Goal: Navigation & Orientation: Go to known website

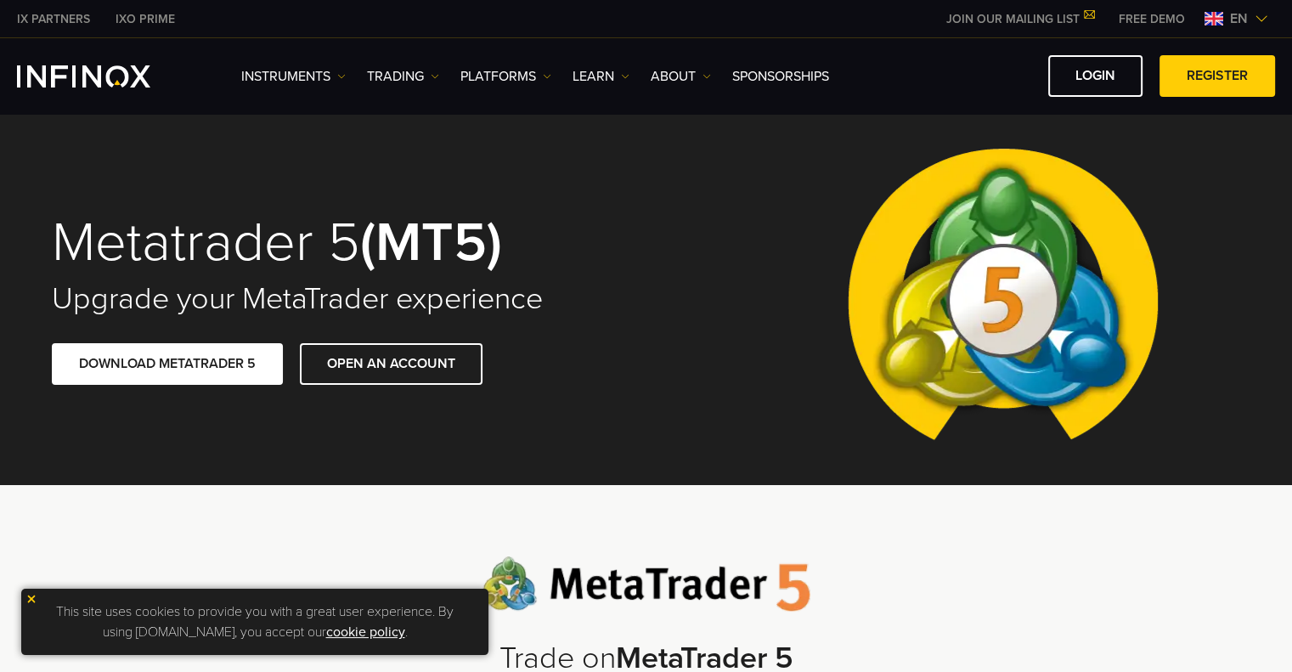
click at [33, 597] on img at bounding box center [31, 599] width 12 height 12
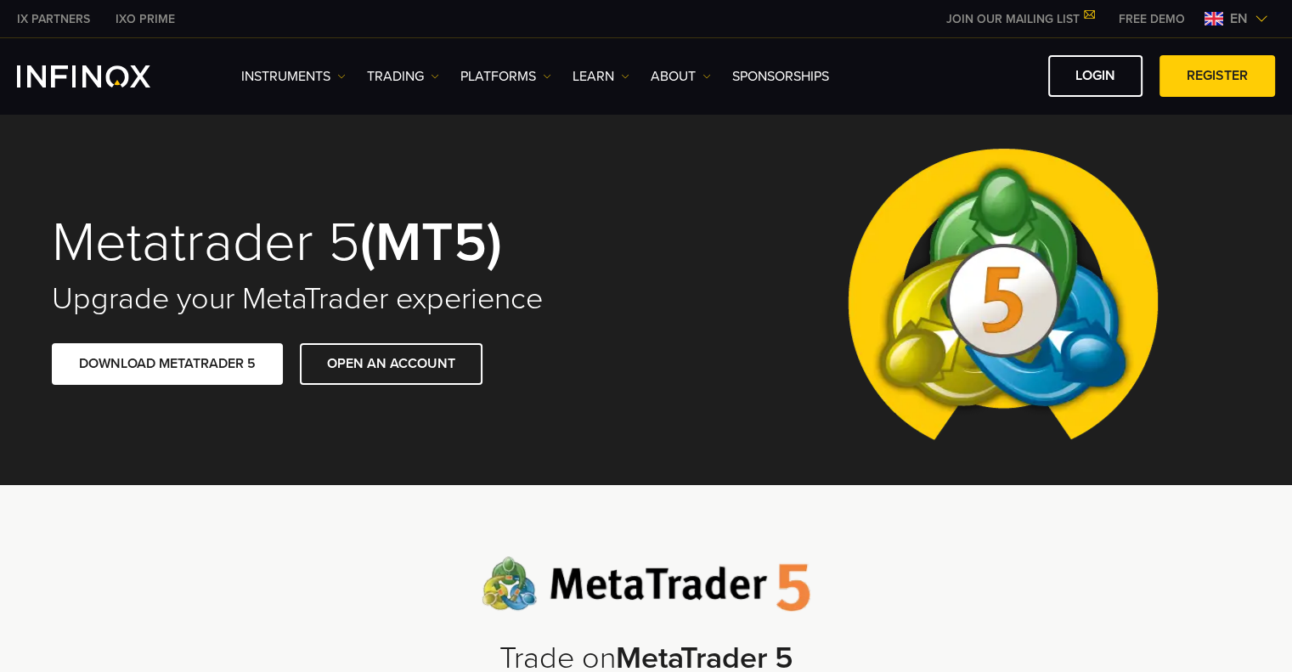
click at [659, 276] on div "Metatrader 5 (MT5) Upgrade your MetaTrader experience DOWNLOAD METATRADER 5 OPE…" at bounding box center [647, 299] width 1224 height 372
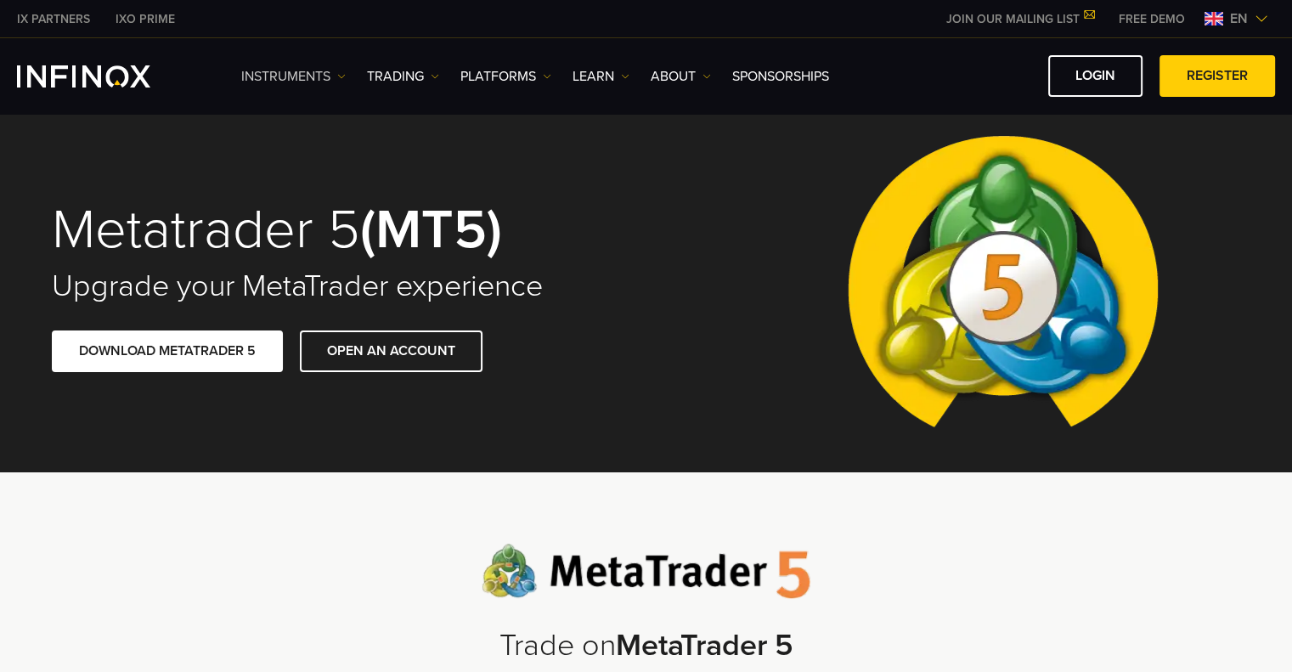
click at [332, 82] on link "Instruments" at bounding box center [293, 76] width 105 height 20
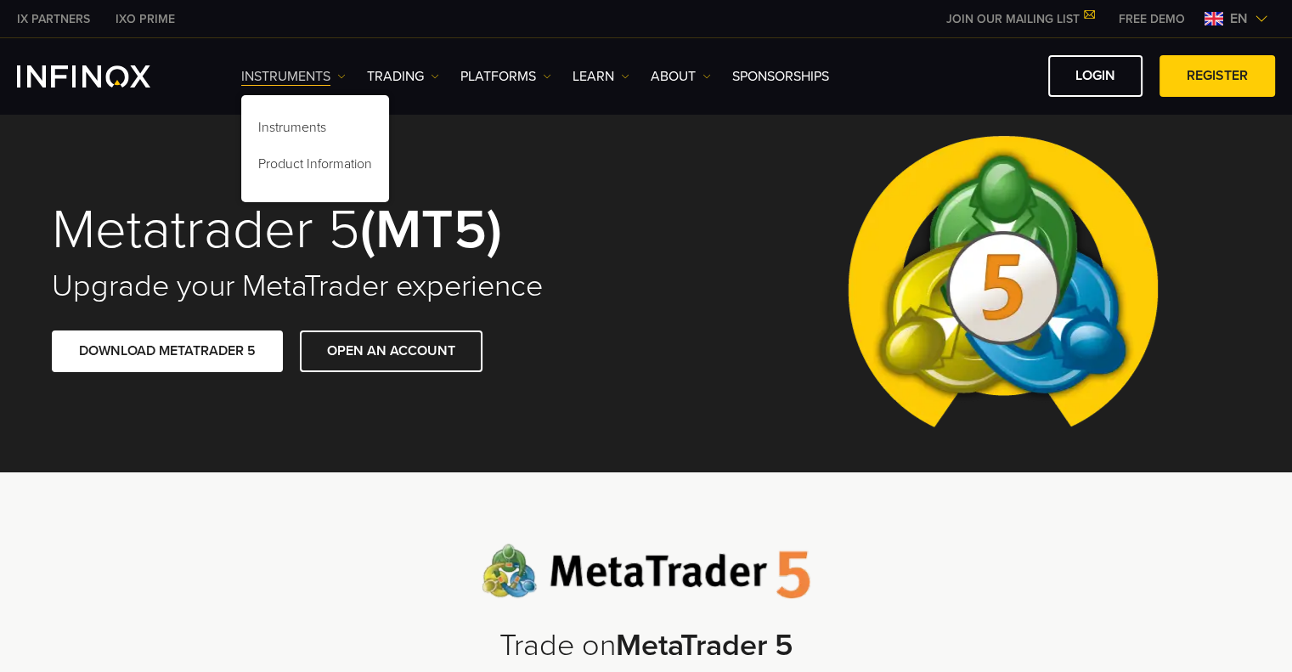
click at [337, 81] on link "Instruments" at bounding box center [293, 76] width 105 height 20
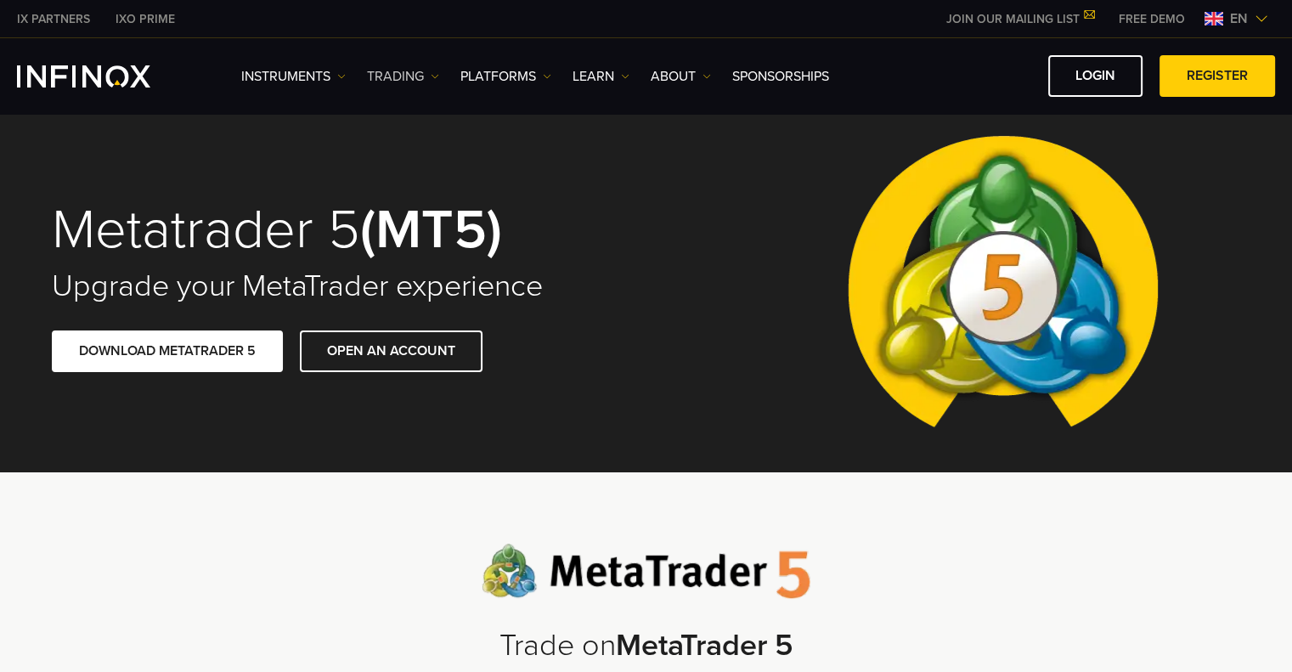
click at [430, 76] on link "TRADING" at bounding box center [403, 76] width 72 height 20
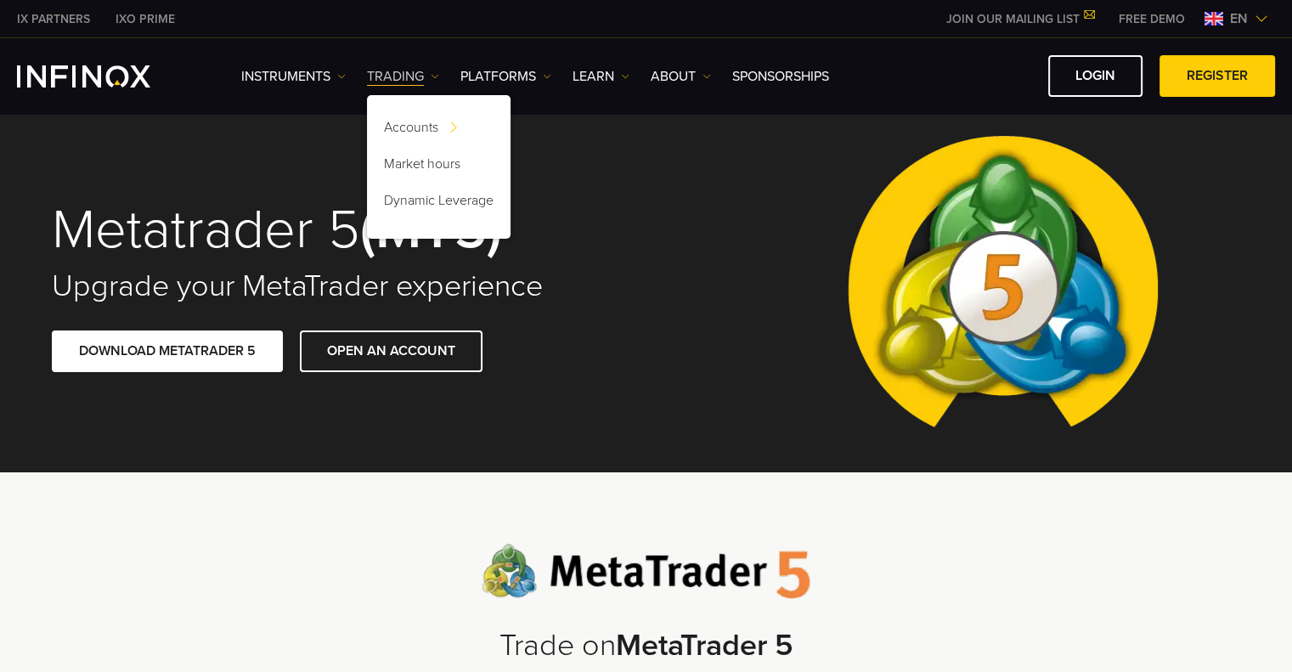
click at [430, 76] on link "TRADING" at bounding box center [403, 76] width 72 height 20
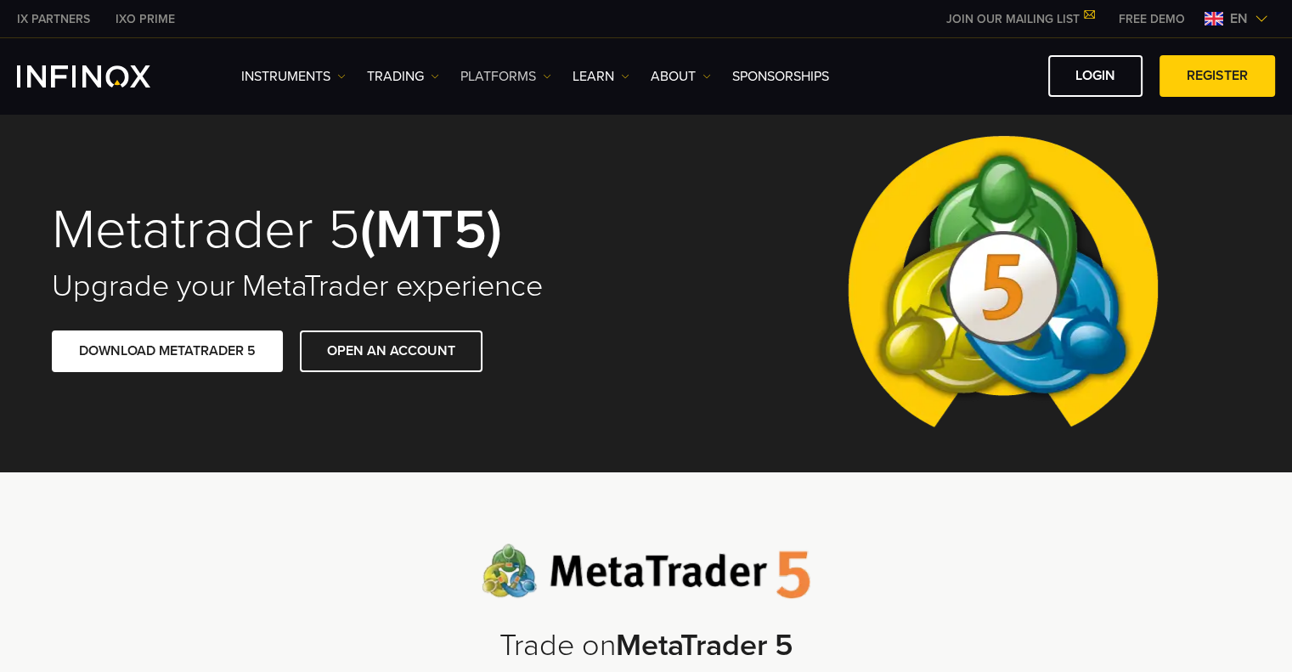
click at [530, 76] on link "PLATFORMS" at bounding box center [506, 76] width 91 height 20
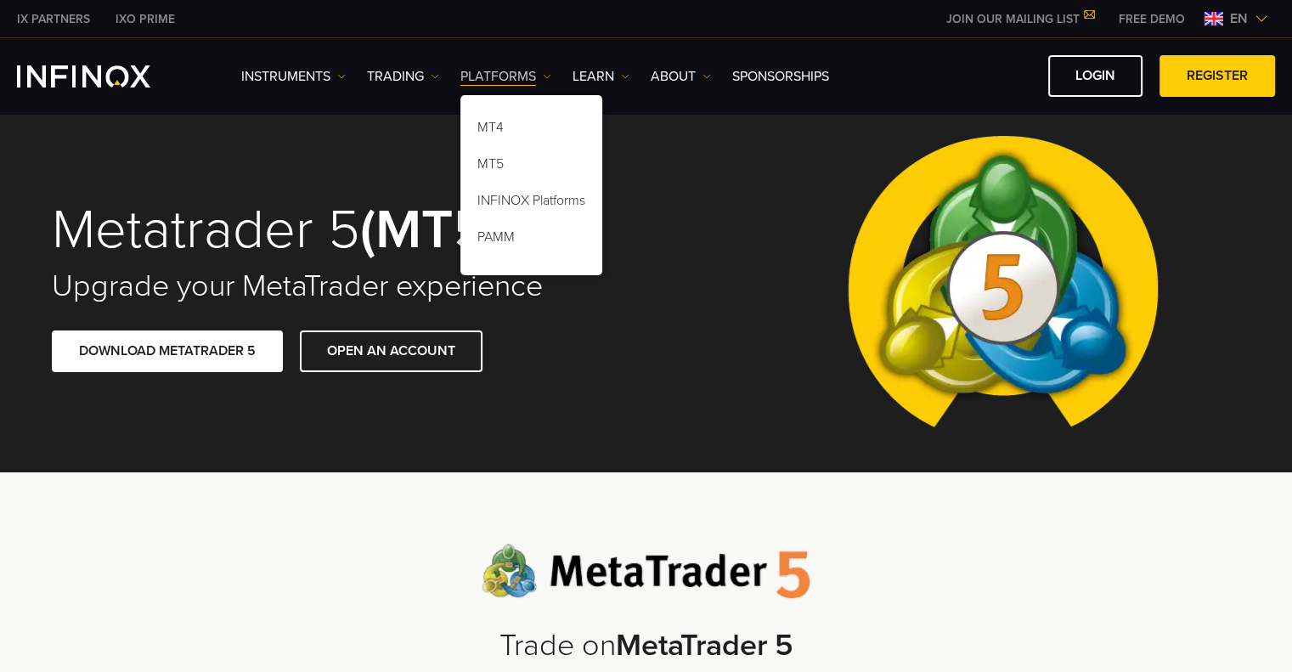
click at [541, 76] on link "PLATFORMS" at bounding box center [506, 76] width 91 height 20
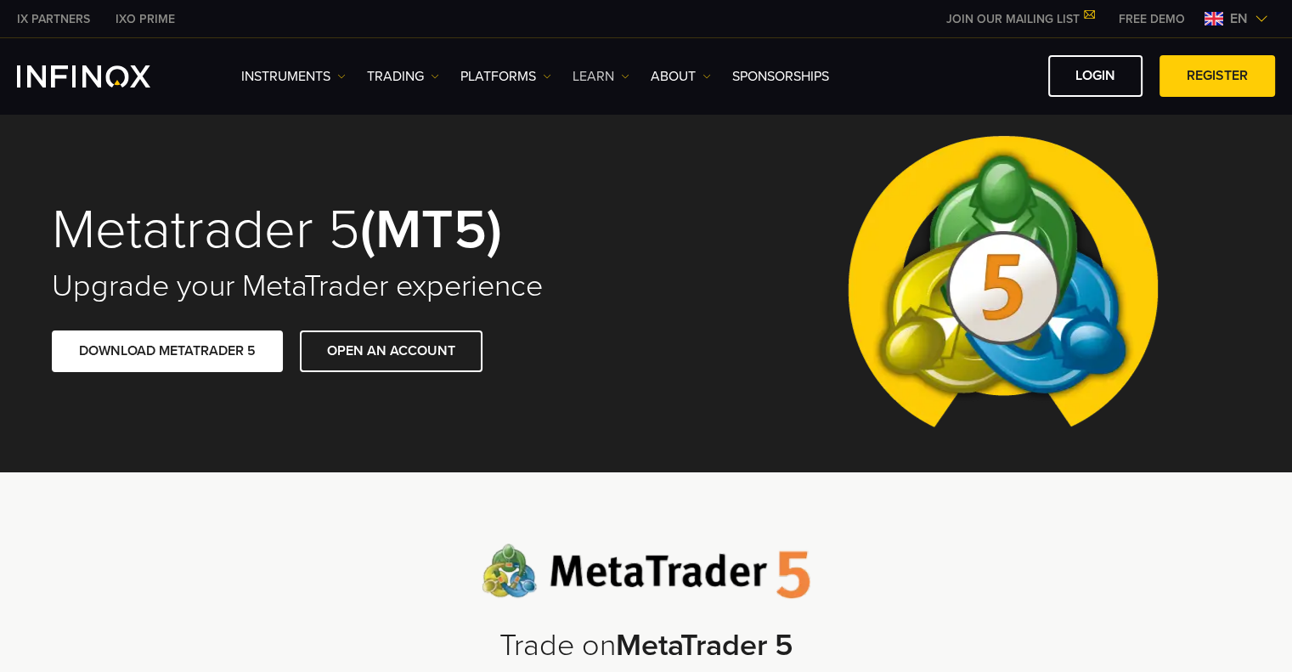
click at [622, 74] on img at bounding box center [625, 76] width 8 height 8
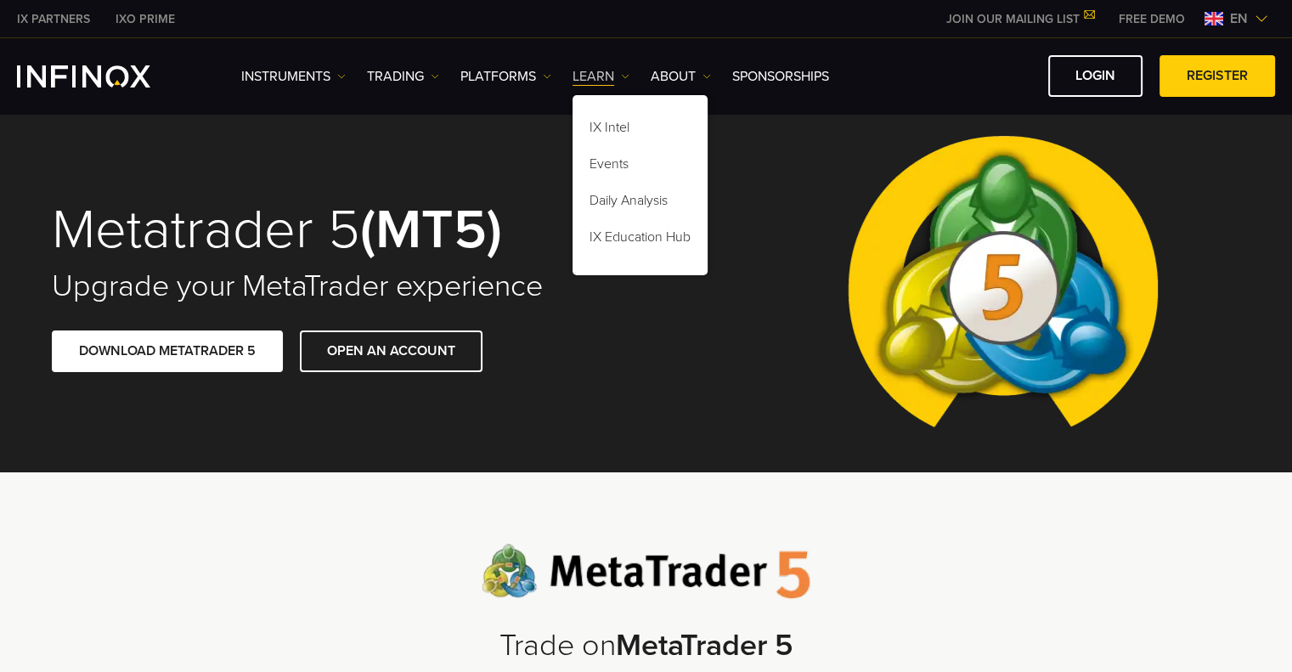
drag, startPoint x: 622, startPoint y: 74, endPoint x: 678, endPoint y: 74, distance: 56.1
click at [623, 74] on img at bounding box center [625, 76] width 8 height 8
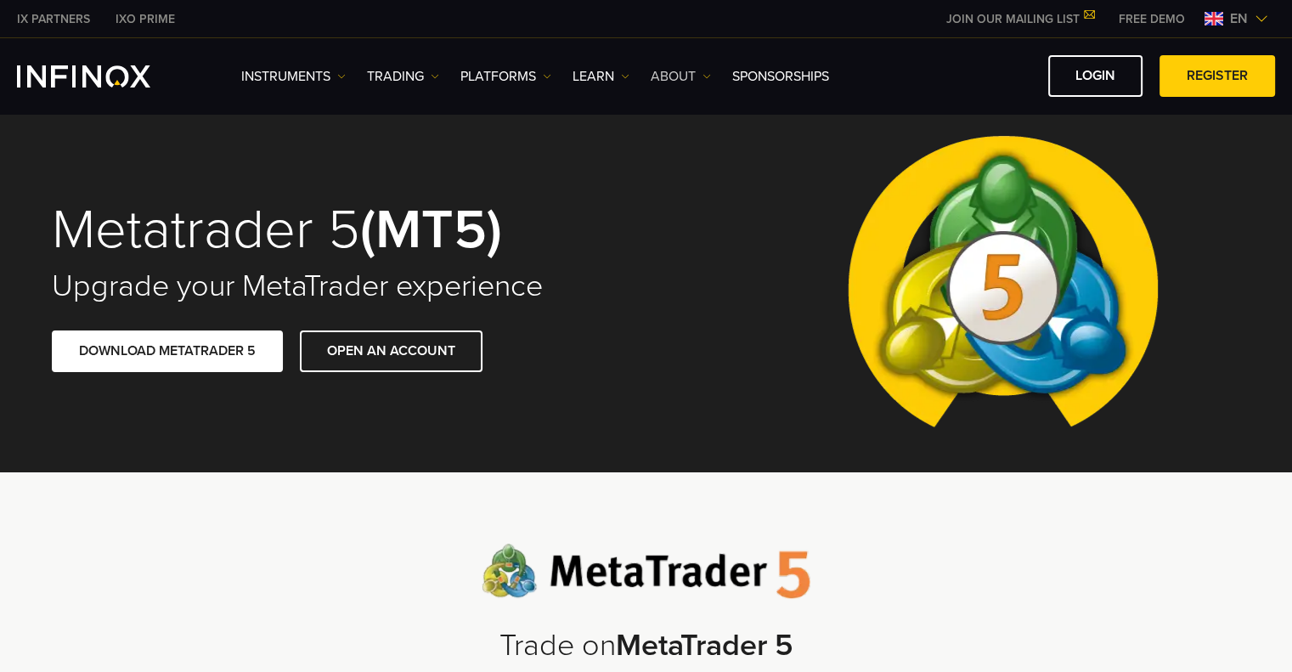
click at [690, 74] on link "ABOUT" at bounding box center [681, 76] width 60 height 20
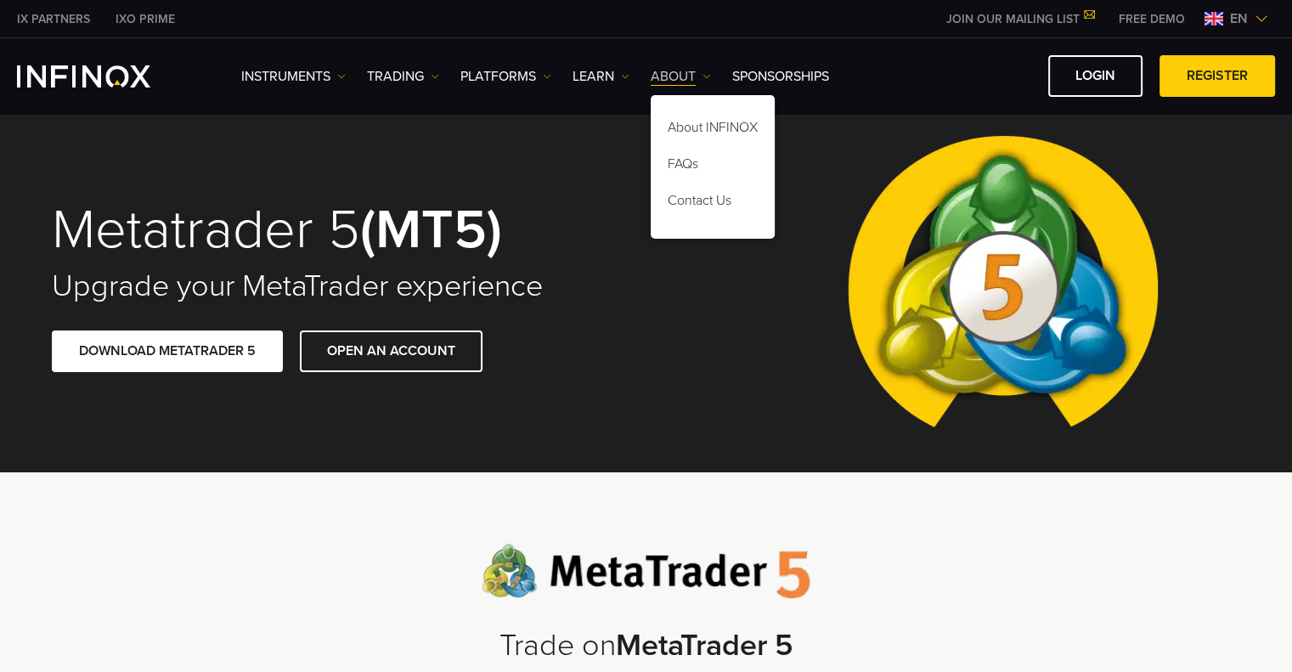
click at [699, 74] on link "ABOUT" at bounding box center [681, 76] width 60 height 20
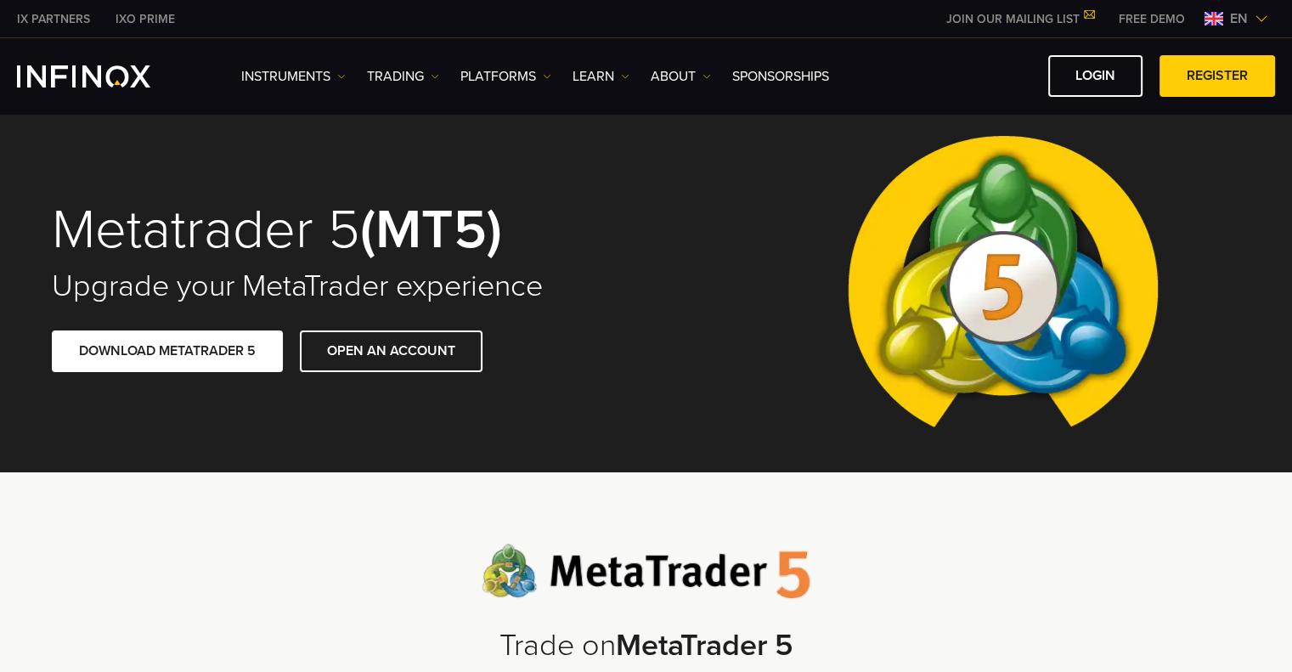
click at [442, 81] on ul "Instruments Instruments Product Information TRADING Accounts DEMO" at bounding box center [535, 76] width 588 height 20
click at [429, 80] on link "TRADING" at bounding box center [403, 76] width 72 height 20
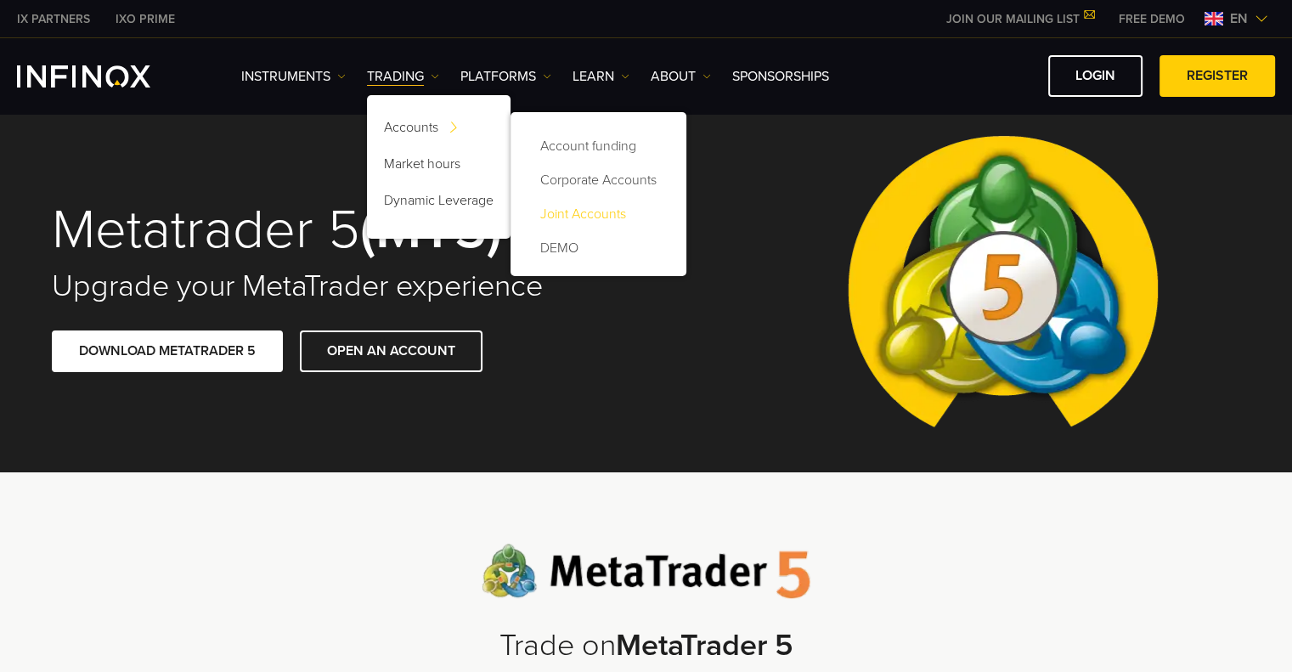
click at [596, 214] on link "Joint Accounts" at bounding box center [599, 214] width 142 height 34
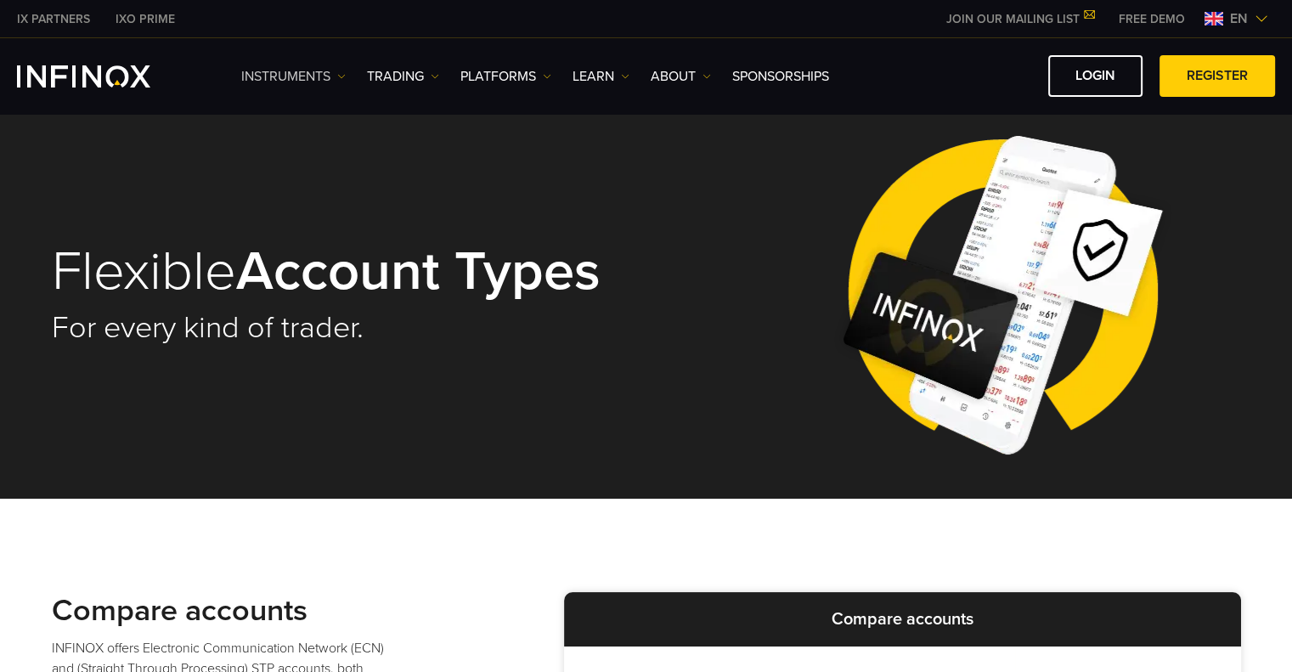
click at [343, 76] on img at bounding box center [341, 76] width 8 height 8
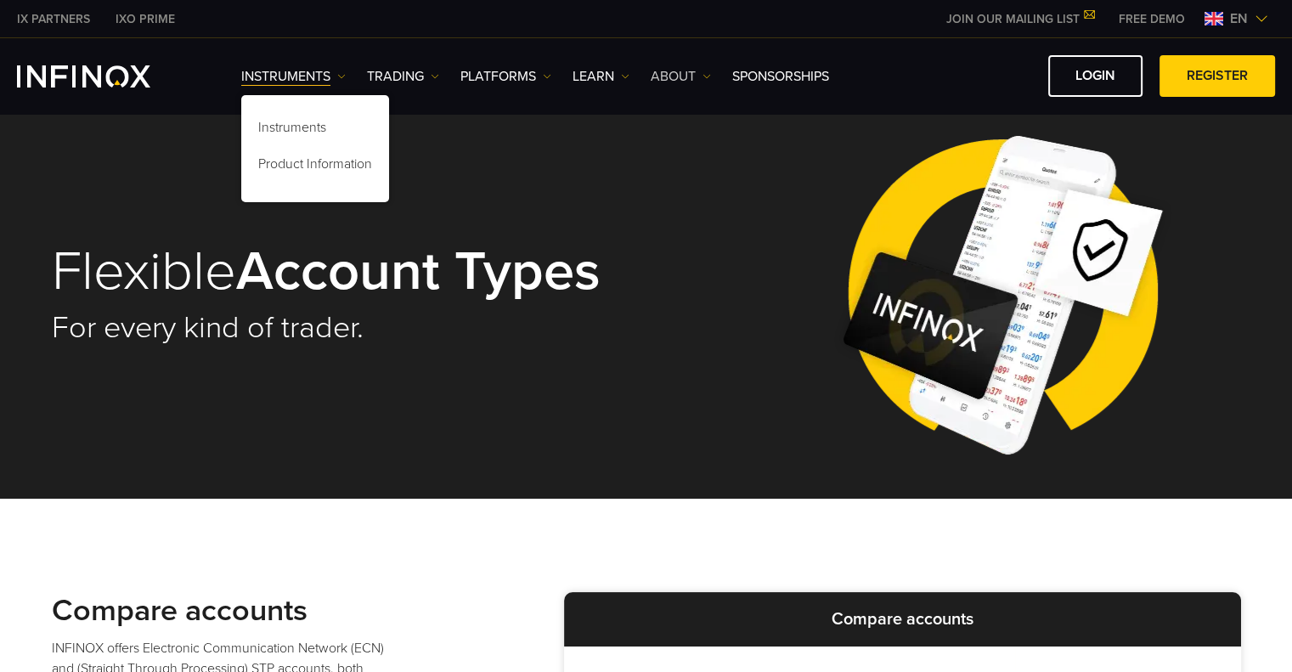
click at [693, 81] on link "ABOUT" at bounding box center [681, 76] width 60 height 20
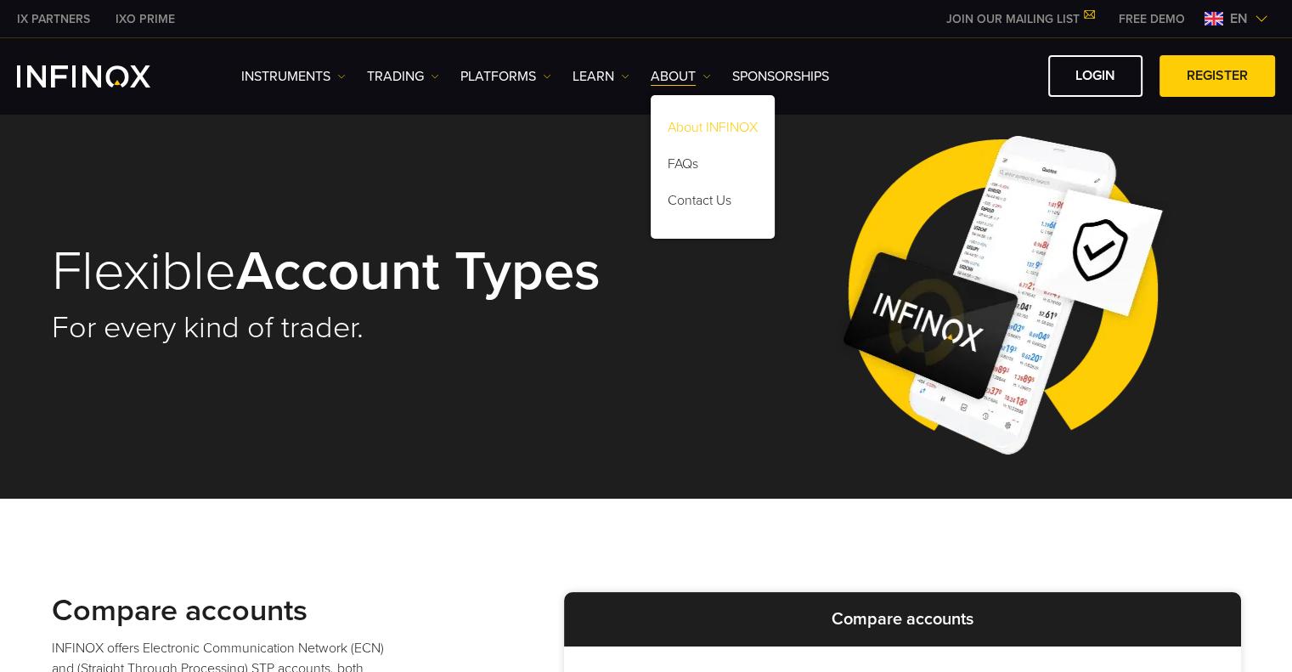
click at [707, 118] on link "About INFINOX" at bounding box center [713, 130] width 124 height 37
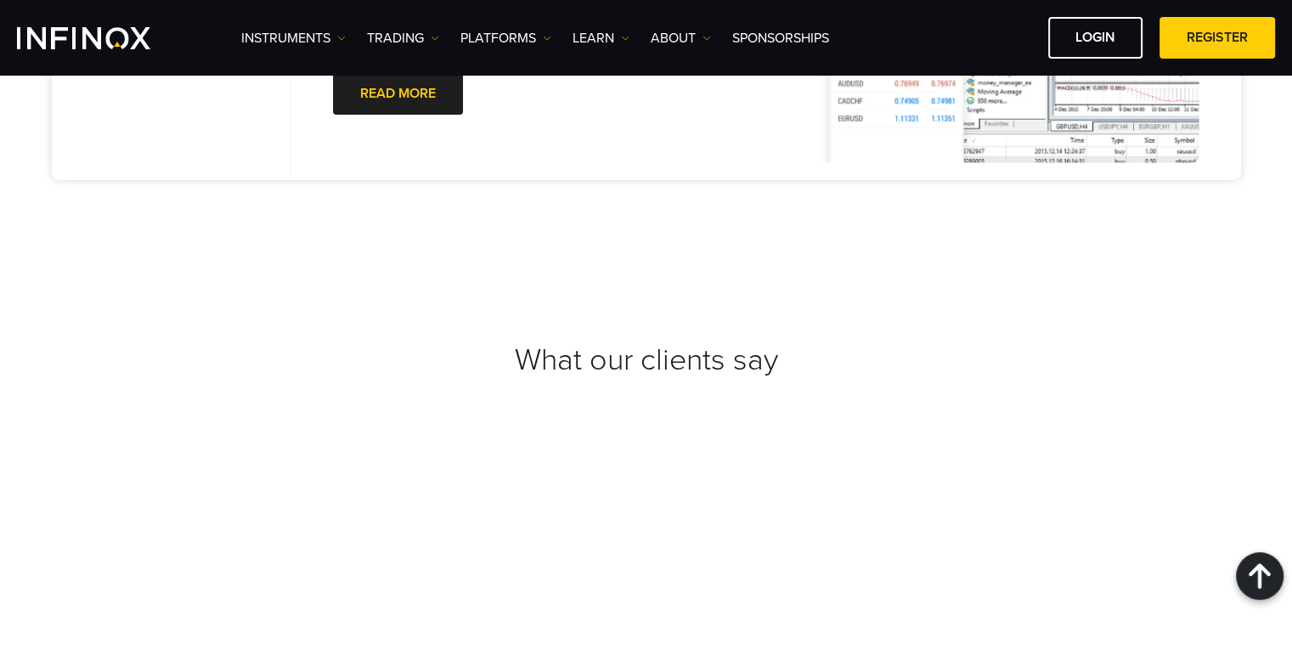
scroll to position [6254, 0]
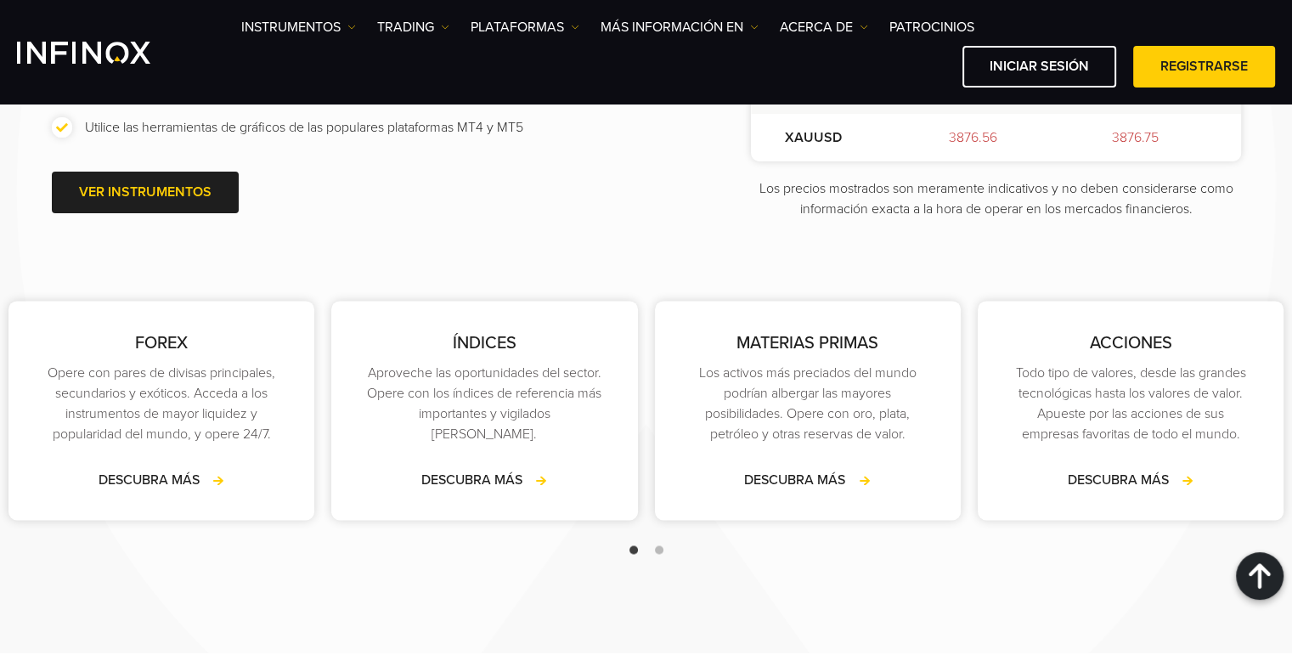
scroll to position [2464, 0]
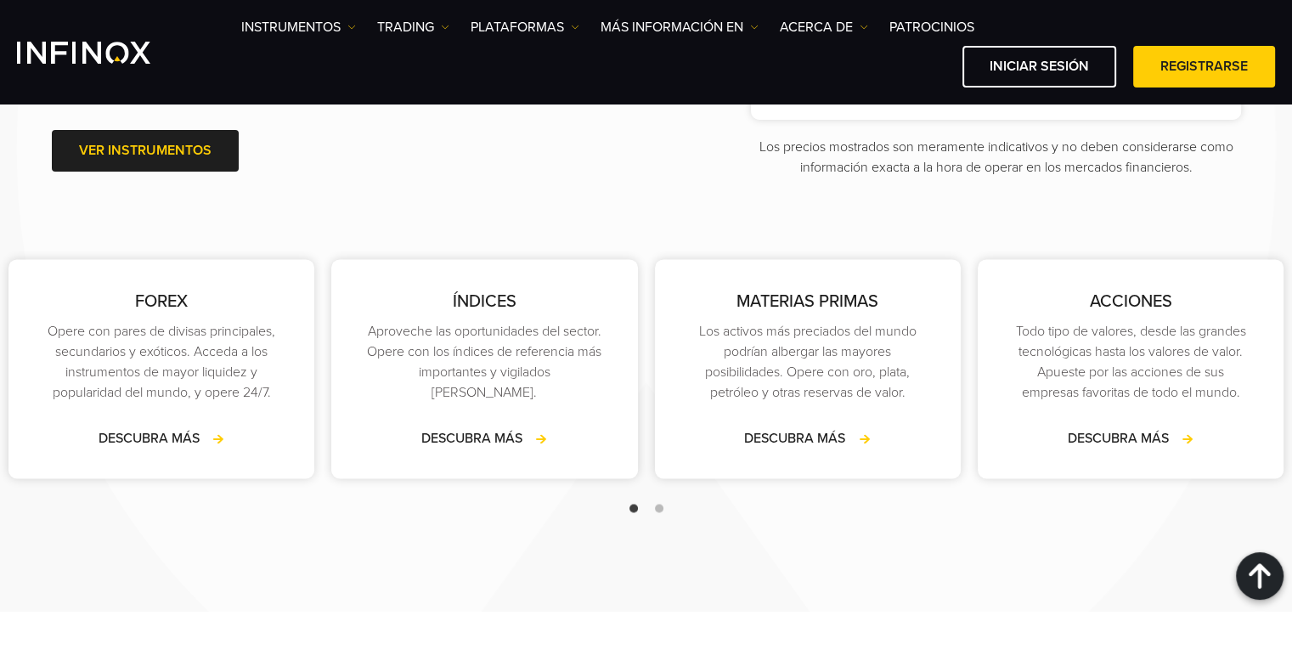
click at [663, 518] on div at bounding box center [646, 508] width 1292 height 20
click at [660, 512] on span "Go to slide 2" at bounding box center [659, 508] width 8 height 8
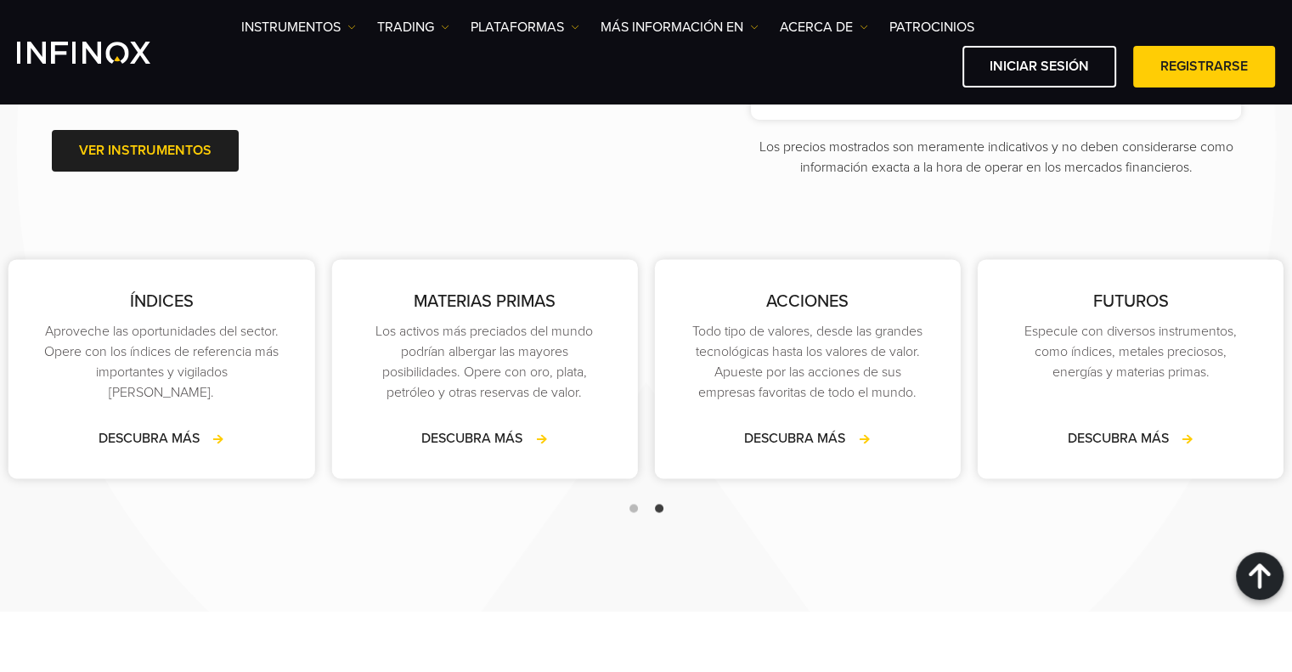
click at [632, 512] on span "Go to slide 1" at bounding box center [634, 508] width 8 height 8
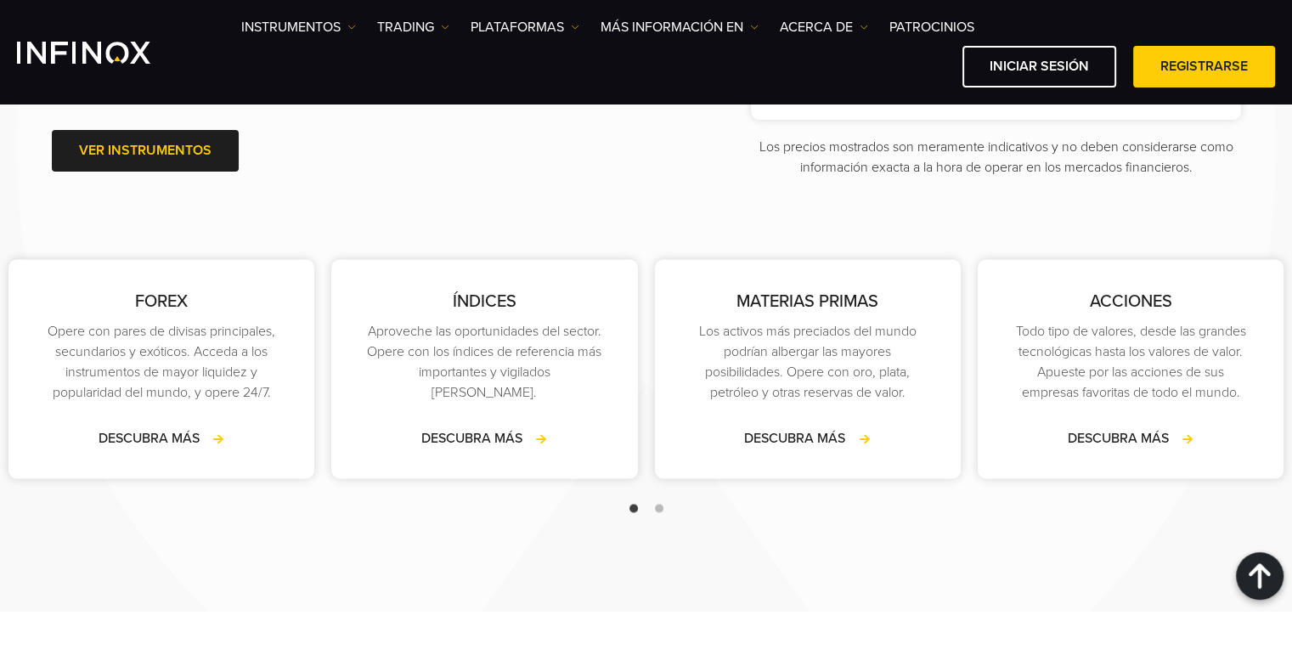
click at [660, 512] on span "Go to slide 2" at bounding box center [659, 508] width 8 height 8
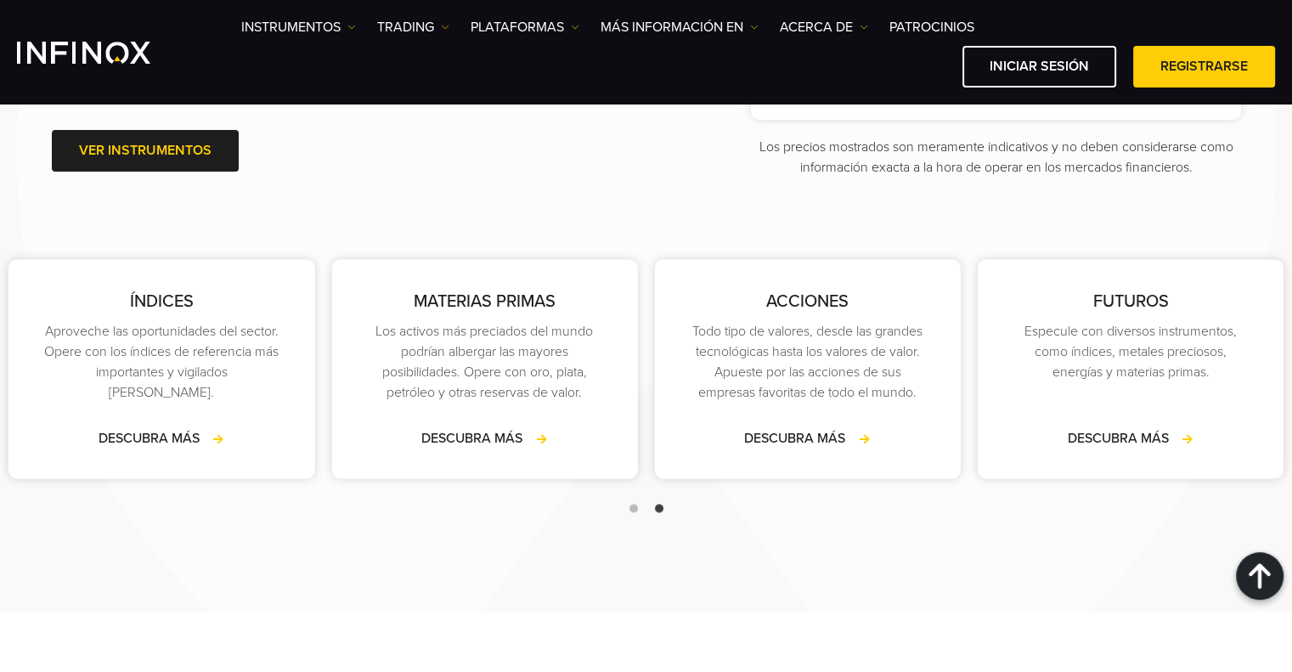
click at [631, 512] on span "Go to slide 1" at bounding box center [634, 508] width 8 height 8
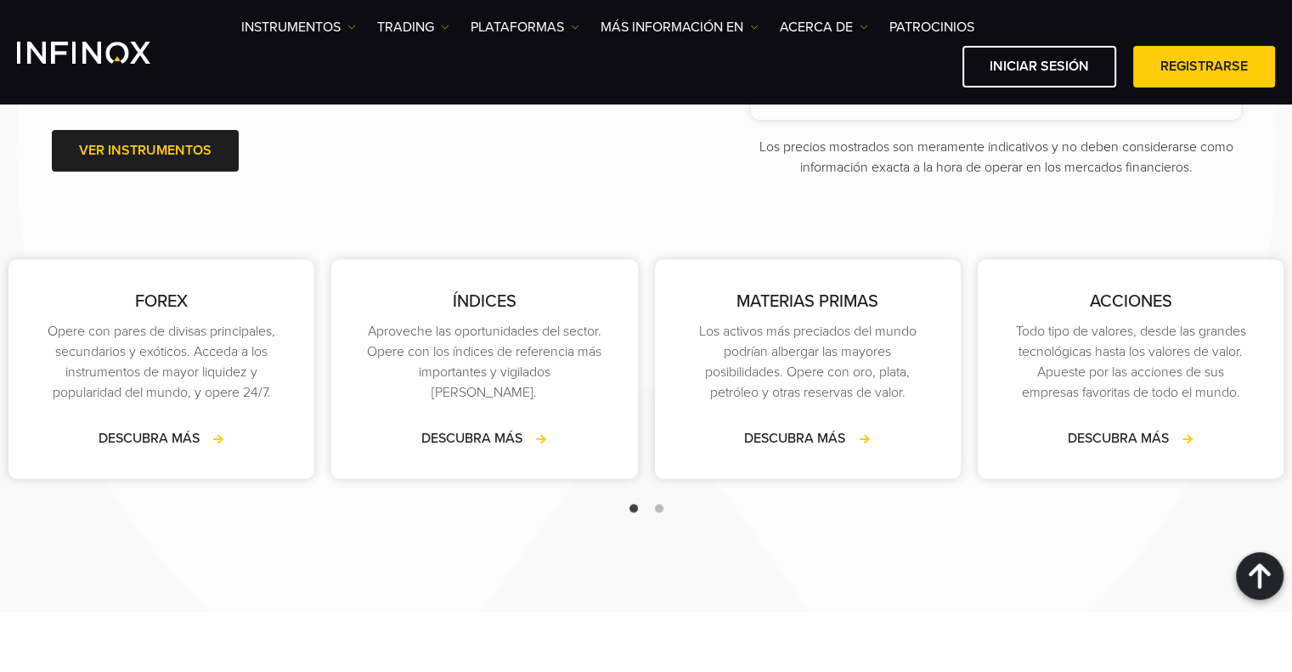
click at [660, 512] on span "Go to slide 2" at bounding box center [659, 508] width 8 height 8
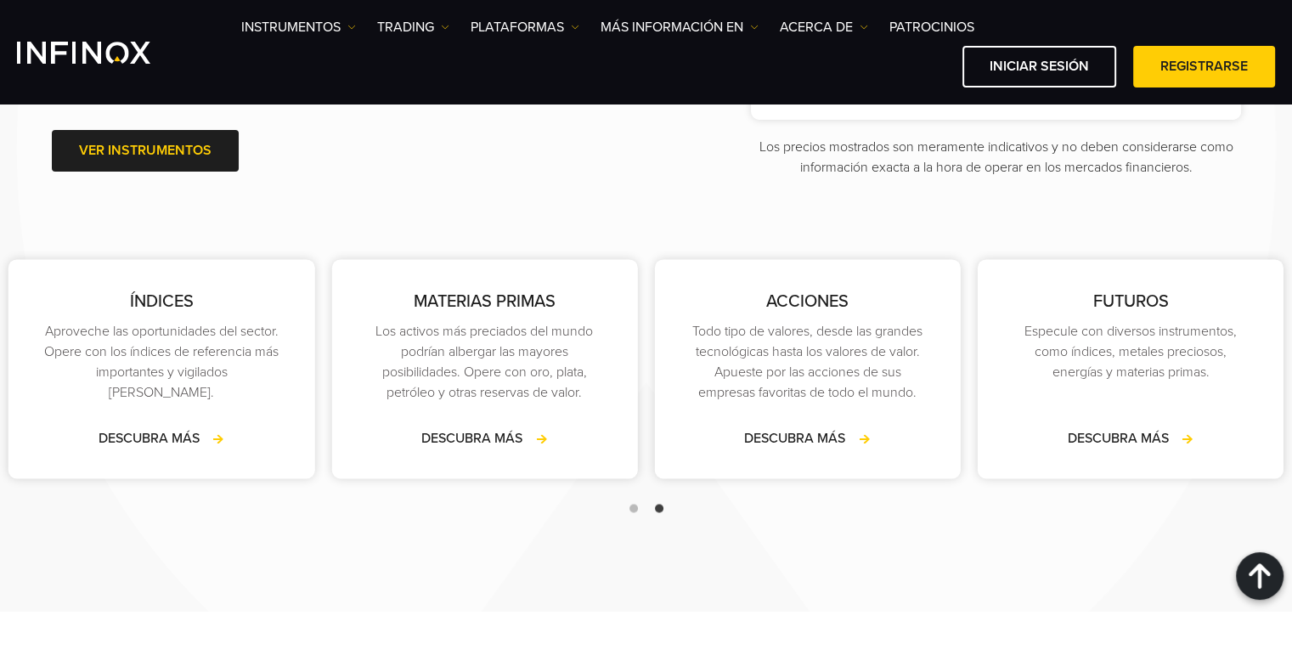
click at [657, 512] on span "Go to slide 2" at bounding box center [659, 508] width 8 height 8
click at [635, 512] on span "Go to slide 1" at bounding box center [634, 508] width 8 height 8
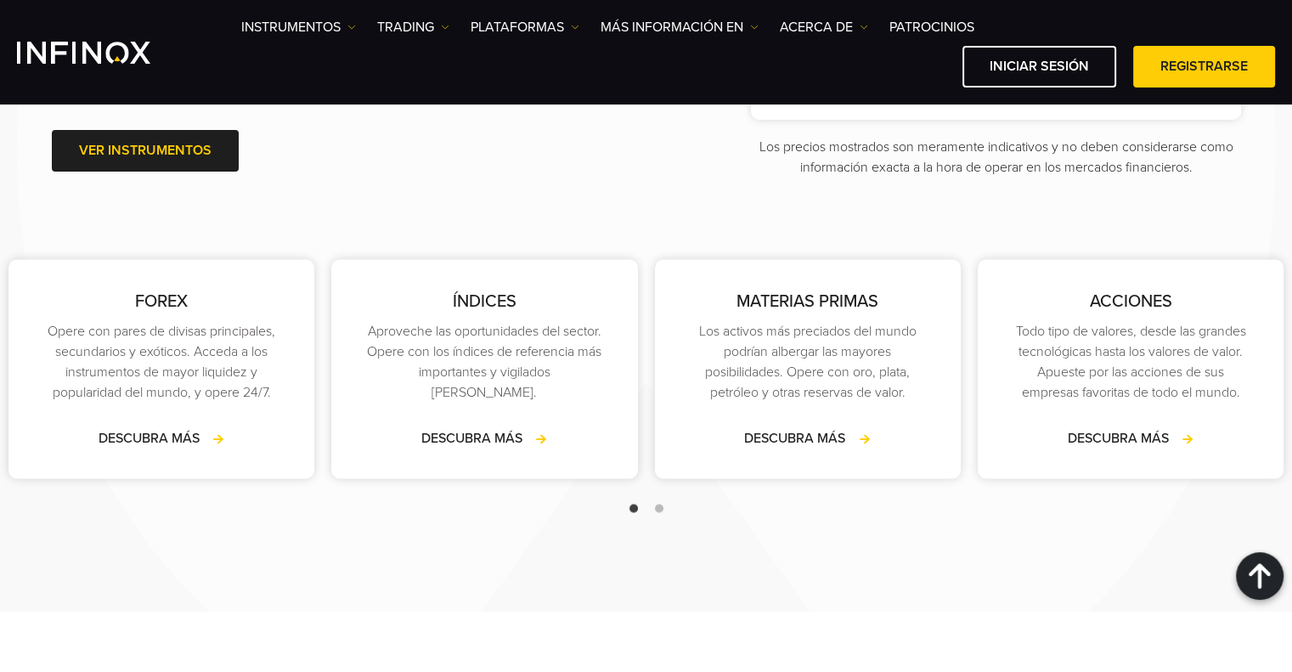
click at [660, 512] on span "Go to slide 2" at bounding box center [659, 508] width 8 height 8
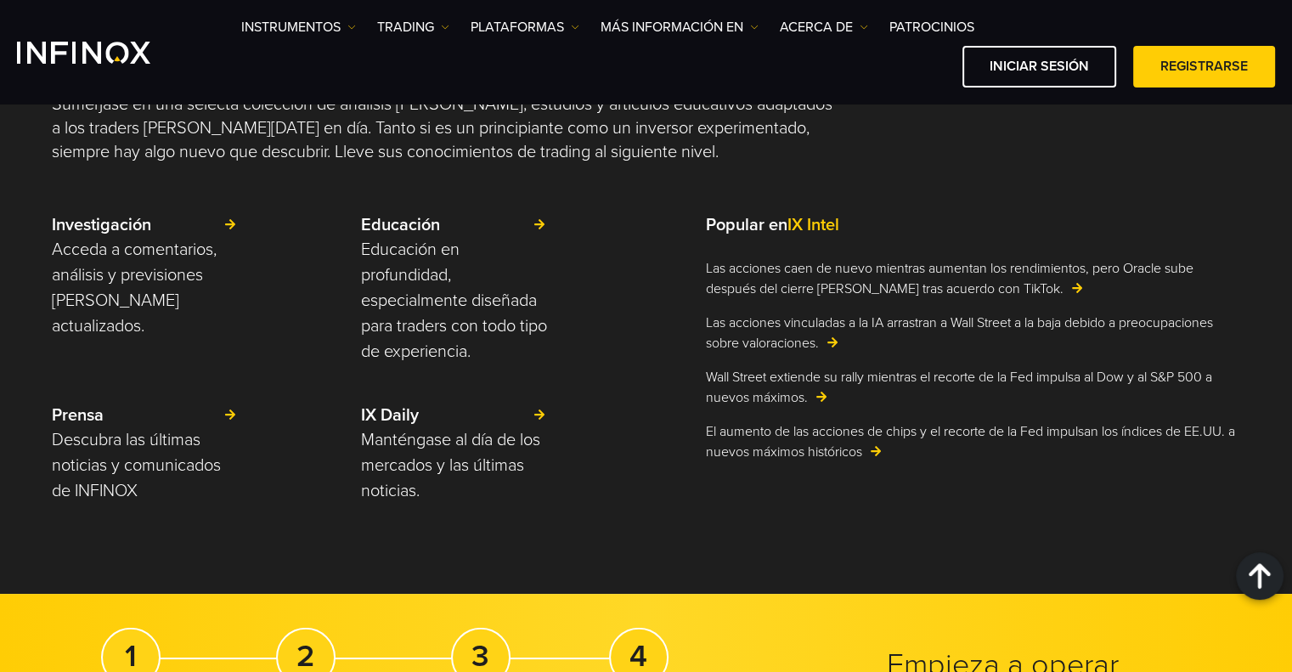
scroll to position [4079, 0]
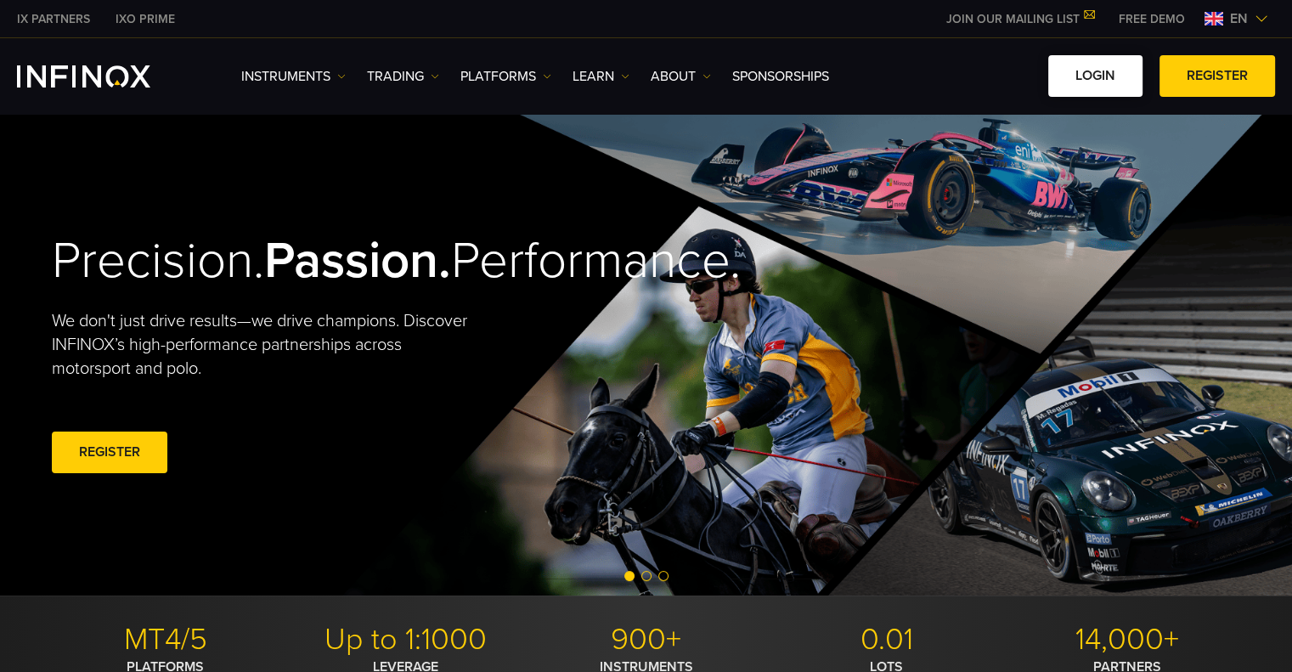
click at [1095, 80] on link "LOGIN" at bounding box center [1096, 76] width 94 height 42
